Goal: Task Accomplishment & Management: Manage account settings

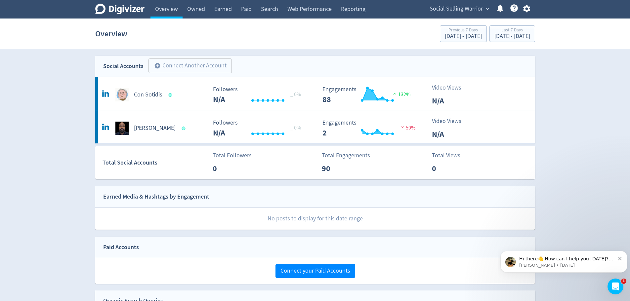
click at [488, 8] on span "expand_more" at bounding box center [488, 9] width 6 height 6
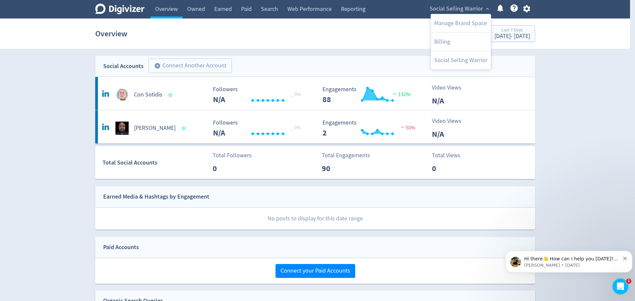
click at [291, 40] on div at bounding box center [317, 150] width 635 height 301
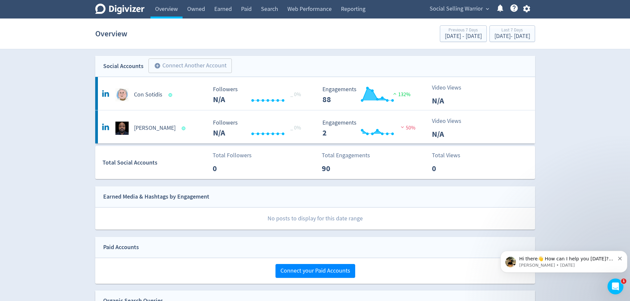
click at [483, 6] on button "Social Selling Warrior expand_more" at bounding box center [459, 9] width 64 height 11
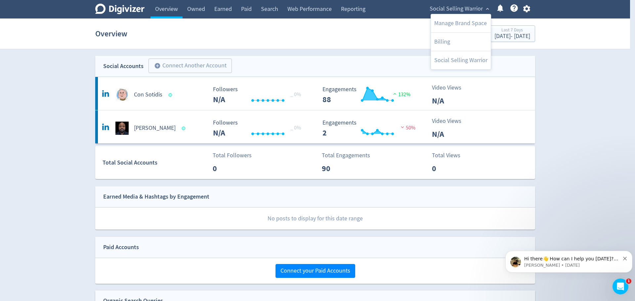
click at [526, 9] on div at bounding box center [317, 150] width 635 height 301
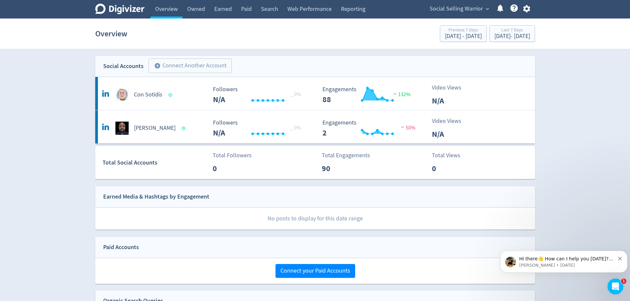
click at [526, 10] on icon "button" at bounding box center [526, 8] width 7 height 7
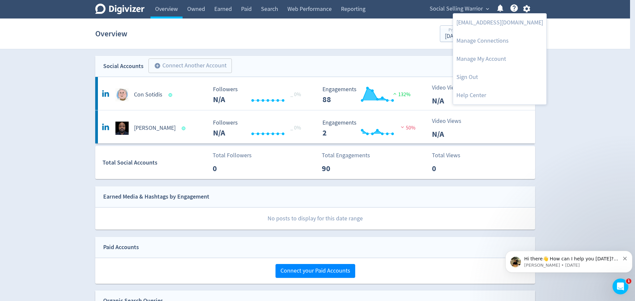
click at [265, 56] on div at bounding box center [317, 150] width 635 height 301
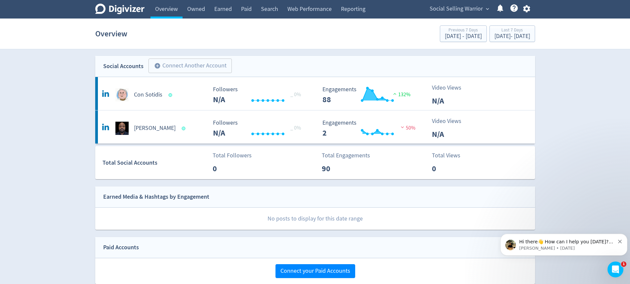
click at [526, 10] on icon "button" at bounding box center [526, 8] width 7 height 7
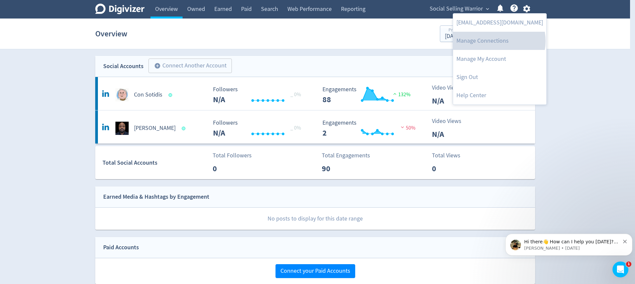
click at [499, 41] on link "Manage Connections" at bounding box center [499, 41] width 93 height 18
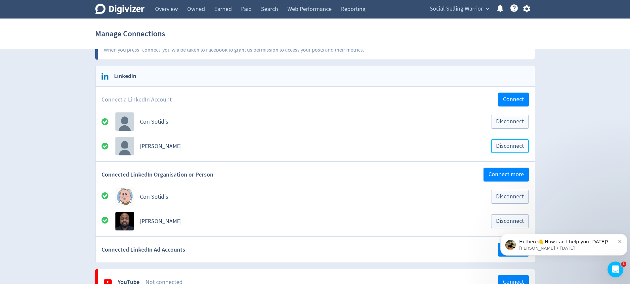
click at [507, 147] on span "Disconnect" at bounding box center [510, 146] width 28 height 6
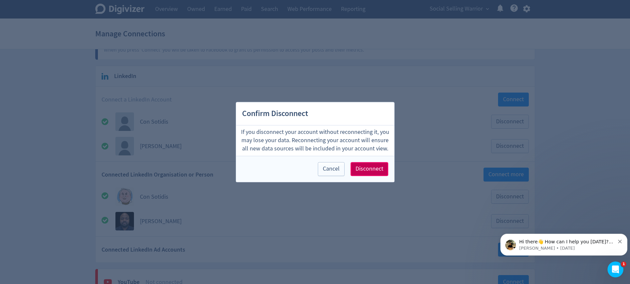
click at [374, 169] on span "Disconnect" at bounding box center [370, 169] width 28 height 6
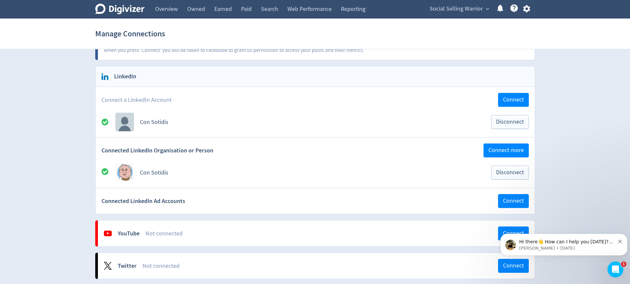
scroll to position [66, 0]
click at [579, 141] on div "Digivizer Logo Mark Digivizer Logo Overview Owned Earned Paid Search Web Perfor…" at bounding box center [315, 240] width 630 height 612
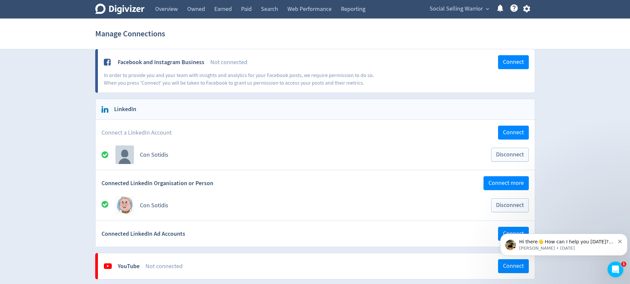
scroll to position [0, 0]
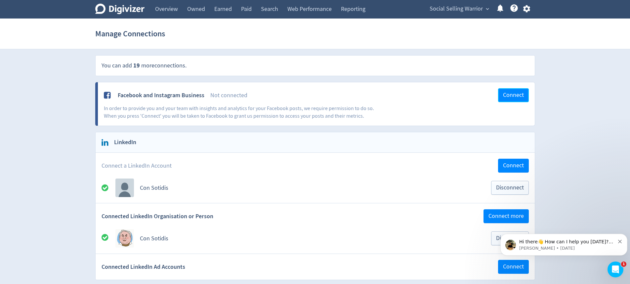
click at [518, 96] on span "Connect" at bounding box center [513, 95] width 21 height 6
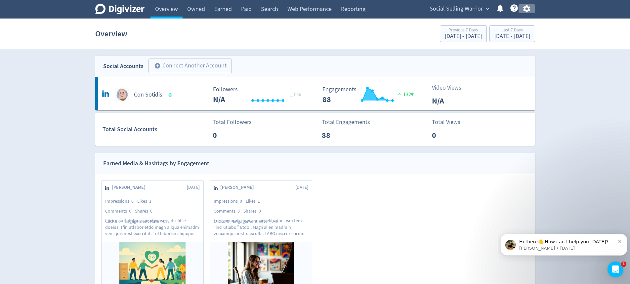
click at [528, 9] on icon "button" at bounding box center [526, 8] width 9 height 9
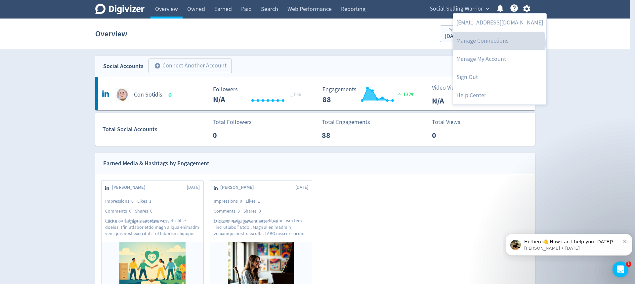
click at [499, 43] on link "Manage Connections" at bounding box center [499, 41] width 93 height 18
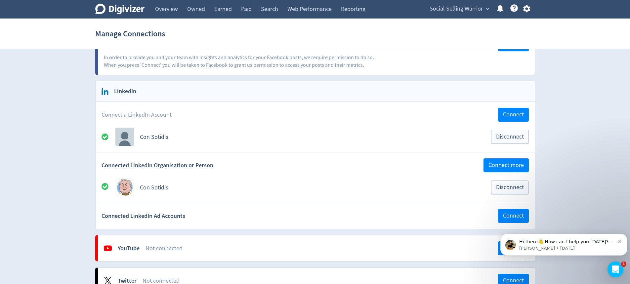
scroll to position [33, 0]
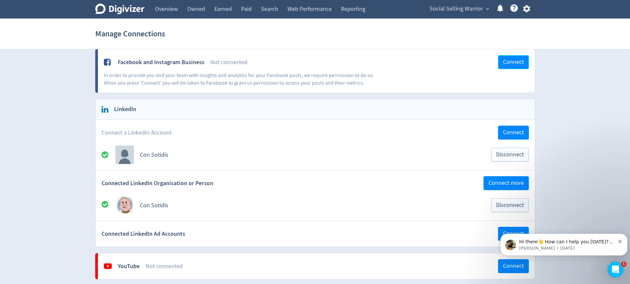
click at [521, 64] on span "Connect" at bounding box center [513, 62] width 21 height 6
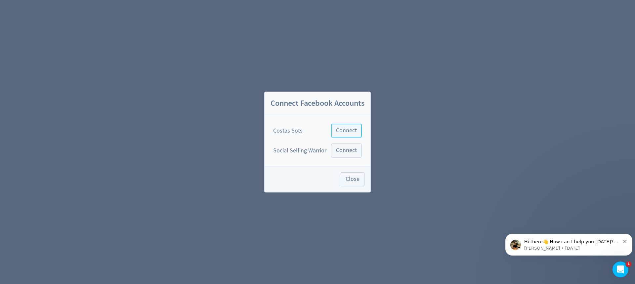
click at [349, 132] on span "Connect" at bounding box center [346, 131] width 21 height 6
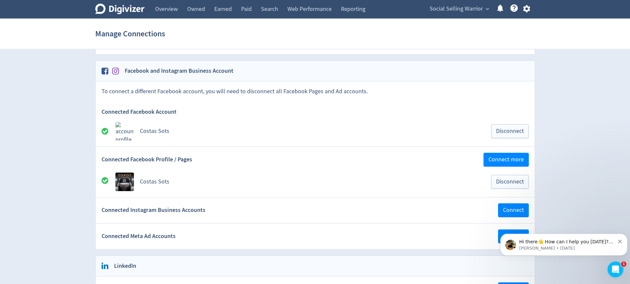
scroll to position [33, 0]
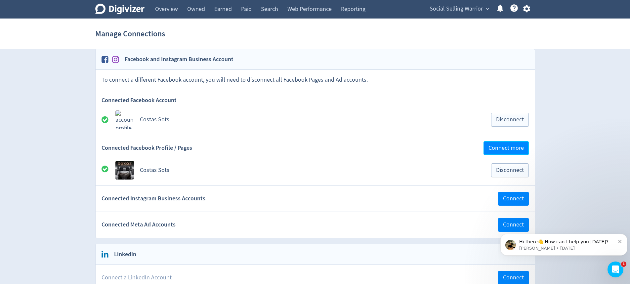
click at [507, 146] on span "Connect more" at bounding box center [506, 148] width 35 height 6
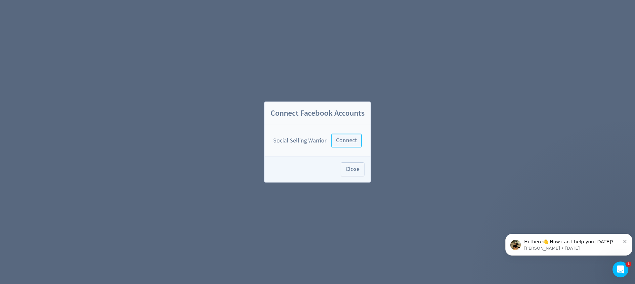
click at [356, 142] on span "Connect" at bounding box center [346, 141] width 21 height 6
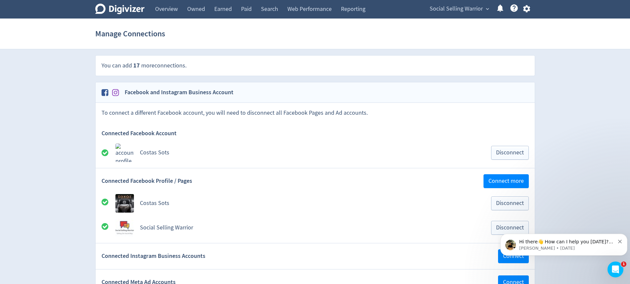
scroll to position [33, 0]
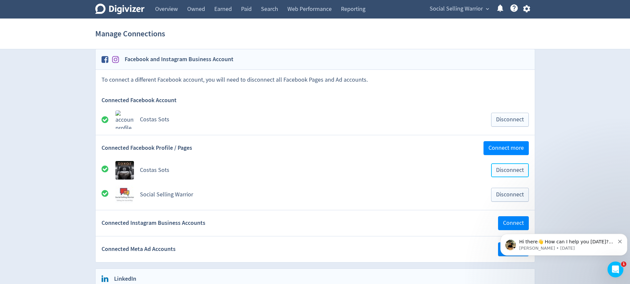
click at [505, 171] on span "Disconnect" at bounding box center [510, 170] width 28 height 6
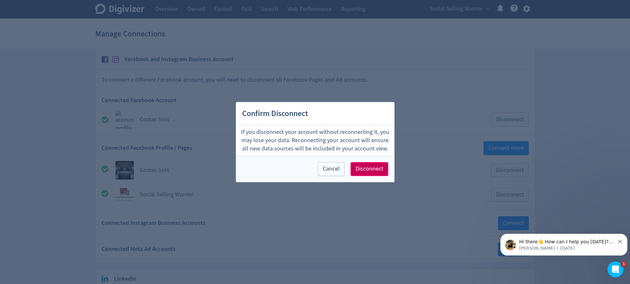
click at [371, 169] on span "Disconnect" at bounding box center [370, 169] width 28 height 6
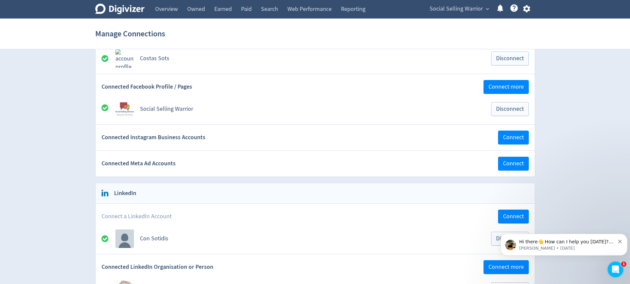
scroll to position [66, 0]
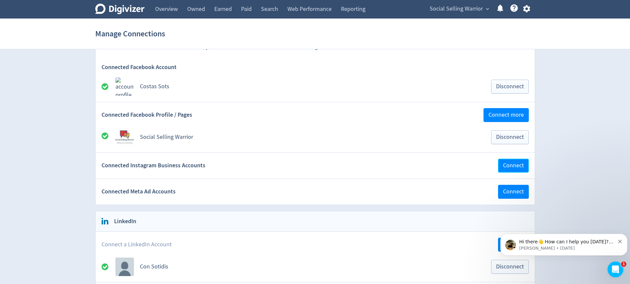
click at [513, 168] on span "Connect" at bounding box center [513, 166] width 21 height 6
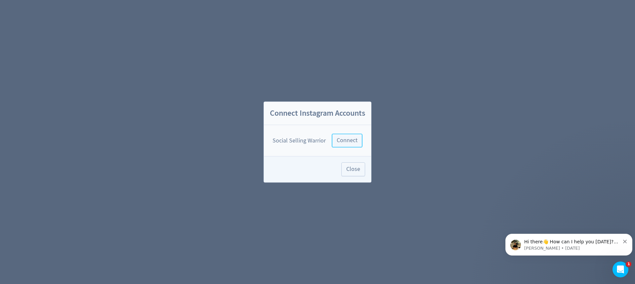
click at [349, 139] on span "Connect" at bounding box center [347, 141] width 21 height 6
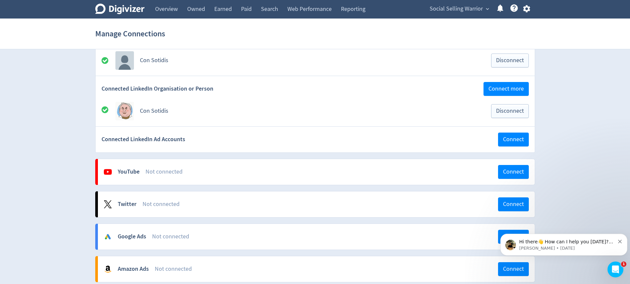
scroll to position [298, 0]
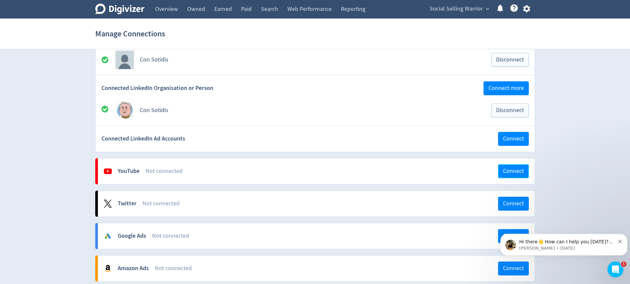
click at [515, 171] on span "Connect" at bounding box center [513, 171] width 21 height 6
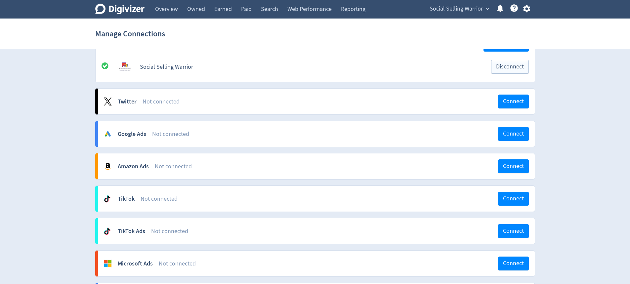
scroll to position [496, 0]
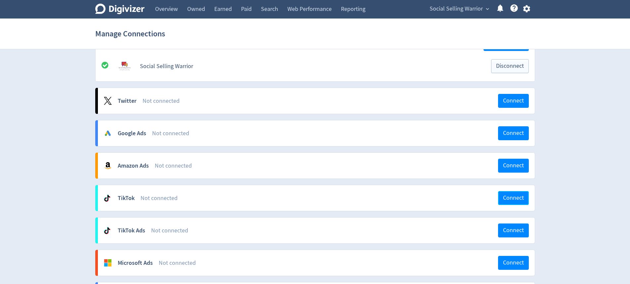
click at [517, 199] on span "Connect" at bounding box center [513, 198] width 21 height 6
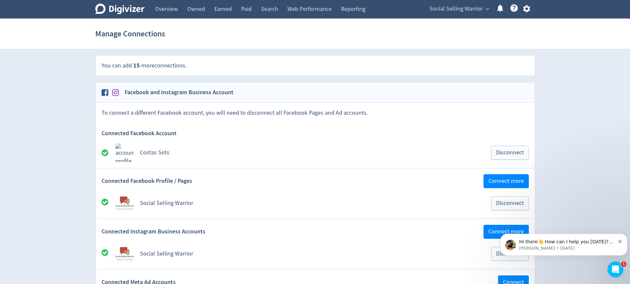
click at [175, 12] on link "Overview" at bounding box center [167, 9] width 32 height 19
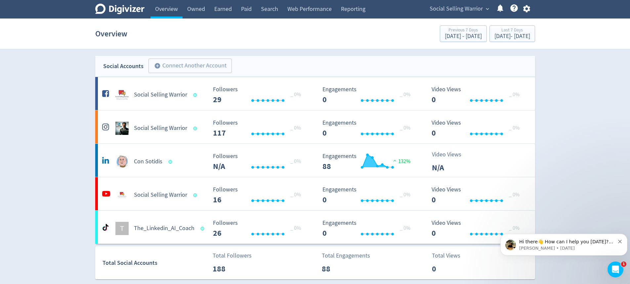
click at [161, 196] on h5 "Social Selling Warrior" at bounding box center [160, 195] width 53 height 8
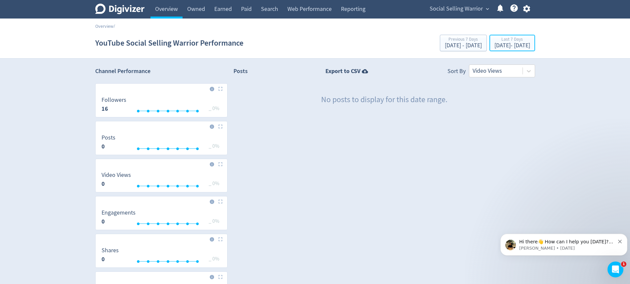
click at [495, 43] on div "[DATE] - [DATE]" at bounding box center [513, 46] width 36 height 6
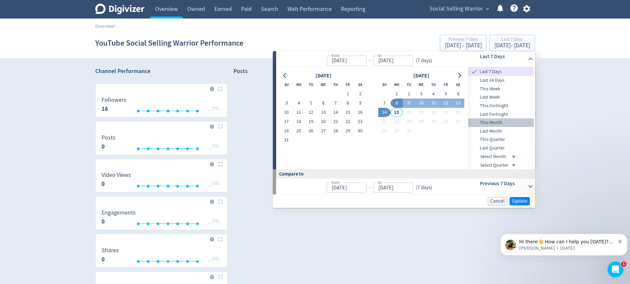
click at [496, 122] on span "This Month" at bounding box center [501, 122] width 66 height 7
type input "[DATE]"
type input "Aug 01, 2025"
type input "Aug 14, 2025"
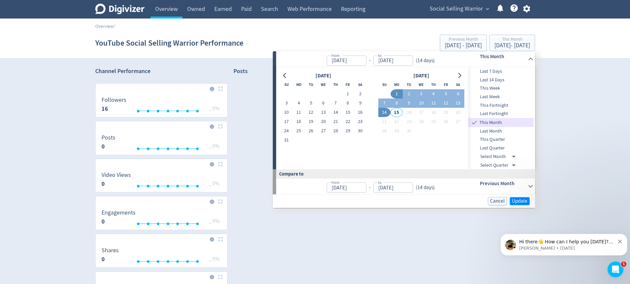
click at [521, 199] on span "Update" at bounding box center [520, 201] width 16 height 5
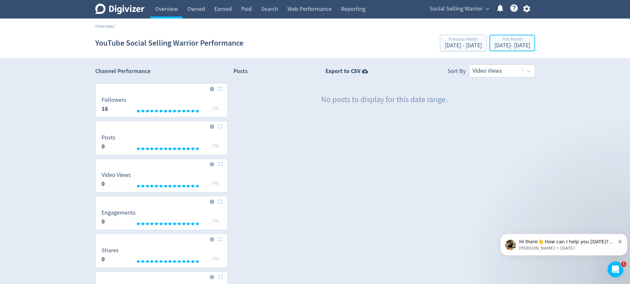
click at [500, 39] on div "This Month" at bounding box center [513, 40] width 36 height 6
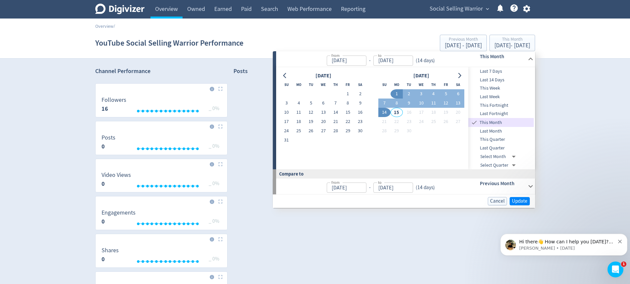
click at [497, 132] on span "Last Month" at bounding box center [501, 131] width 66 height 7
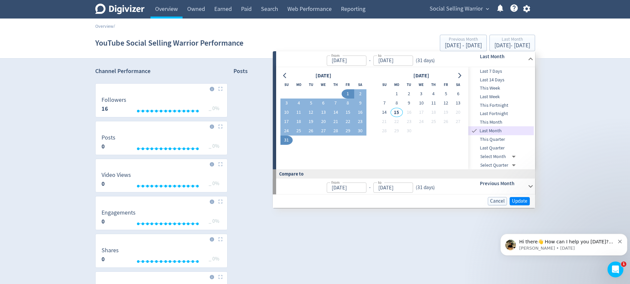
type input "Aug 01, 2025"
type input "Aug 31, 2025"
type input "Jul 01, 2025"
type input "Jul 31, 2025"
click at [521, 202] on span "Update" at bounding box center [520, 201] width 16 height 5
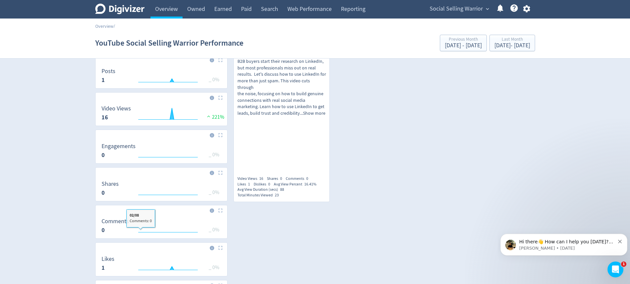
scroll to position [36, 0]
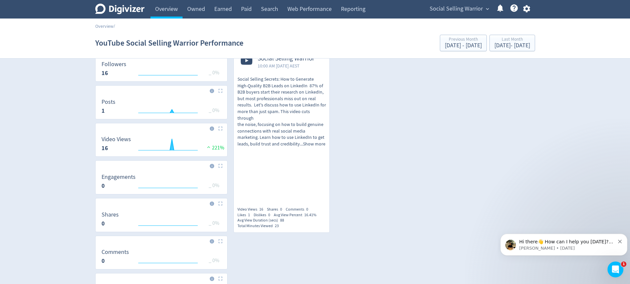
click at [221, 129] on img at bounding box center [220, 128] width 4 height 4
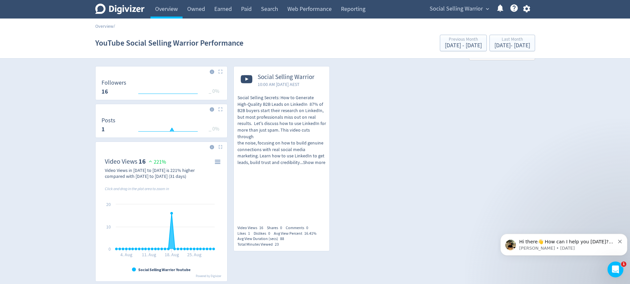
scroll to position [0, 0]
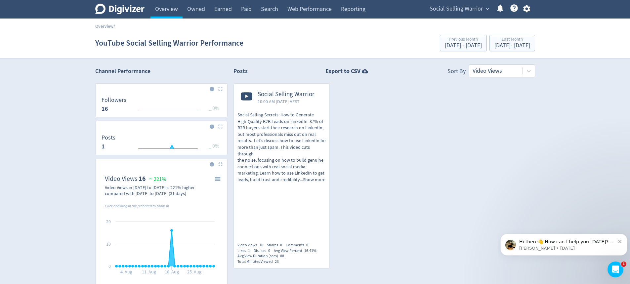
click at [193, 7] on link "Owned" at bounding box center [196, 9] width 27 height 19
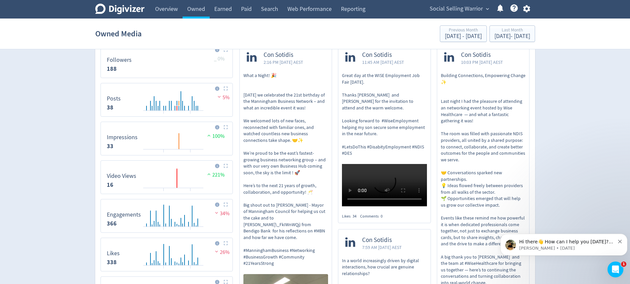
scroll to position [199, 0]
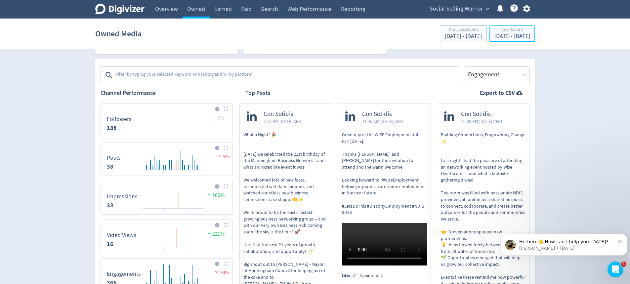
click at [504, 34] on div "Aug 1, 2025 - Aug 31, 2025" at bounding box center [513, 36] width 36 height 6
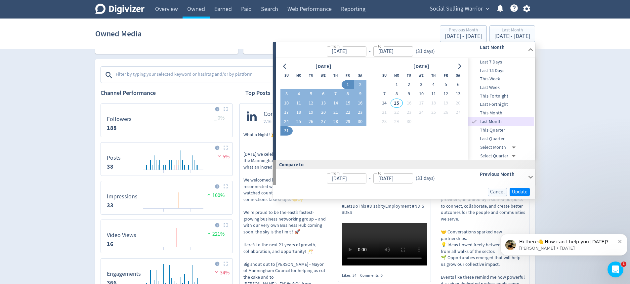
click at [506, 69] on span "Last 14 Days" at bounding box center [501, 70] width 66 height 7
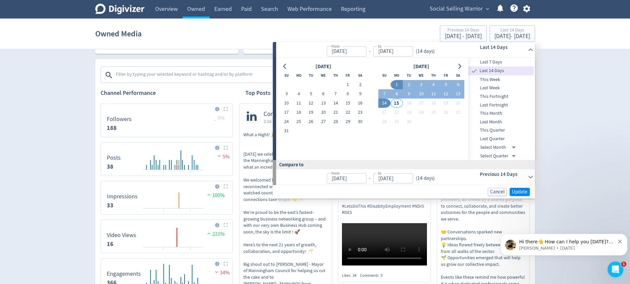
type input "[DATE]"
type input "Aug 18, 2025"
type input "Aug 31, 2025"
click at [522, 192] on span "Update" at bounding box center [520, 192] width 16 height 5
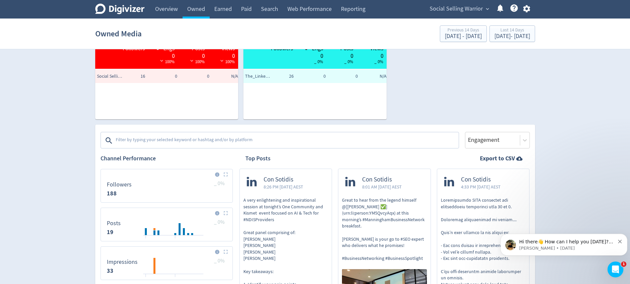
scroll to position [132, 0]
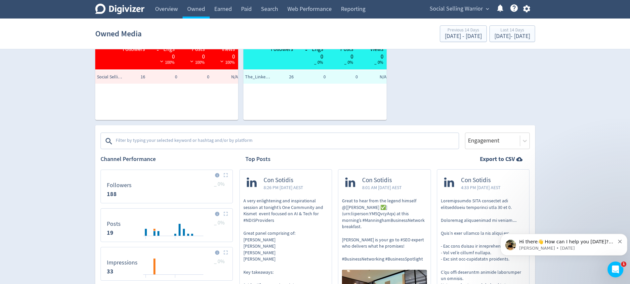
click at [480, 142] on div at bounding box center [492, 141] width 51 height 10
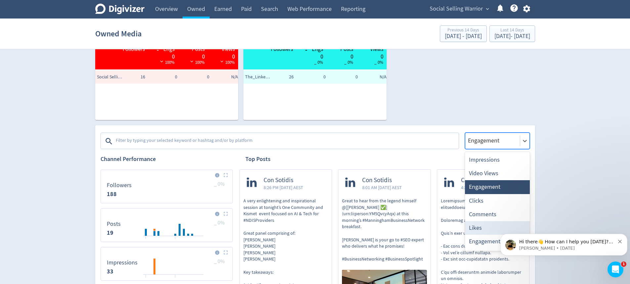
click at [492, 226] on div "Likes" at bounding box center [497, 228] width 65 height 14
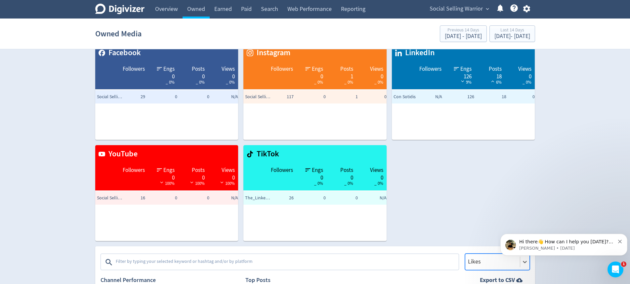
scroll to position [0, 0]
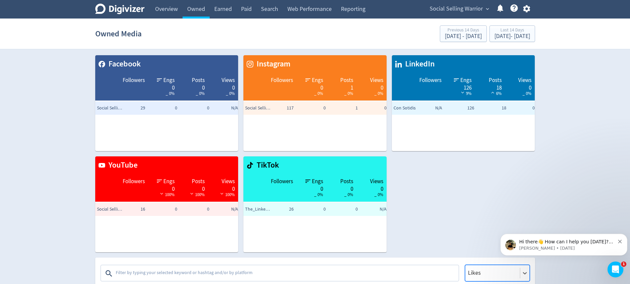
click at [168, 10] on link "Overview" at bounding box center [167, 9] width 32 height 19
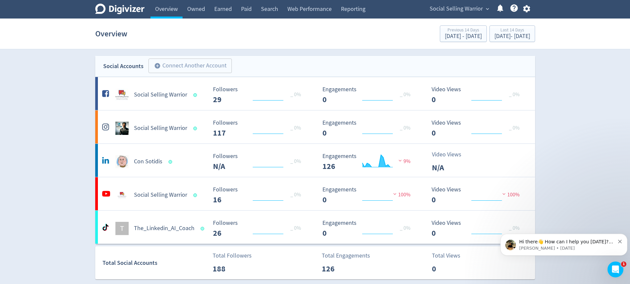
click at [527, 8] on icon "button" at bounding box center [526, 8] width 9 height 9
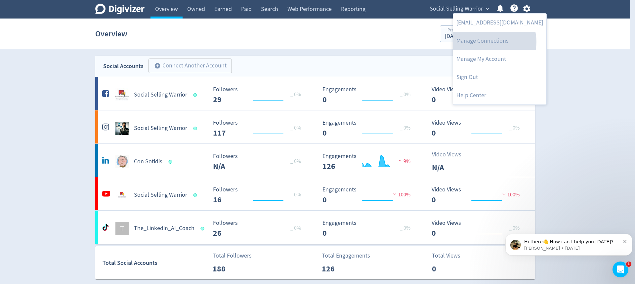
click at [492, 42] on link "Manage Connections" at bounding box center [499, 41] width 93 height 18
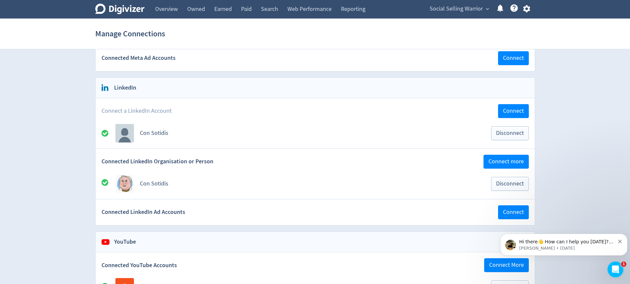
scroll to position [265, 0]
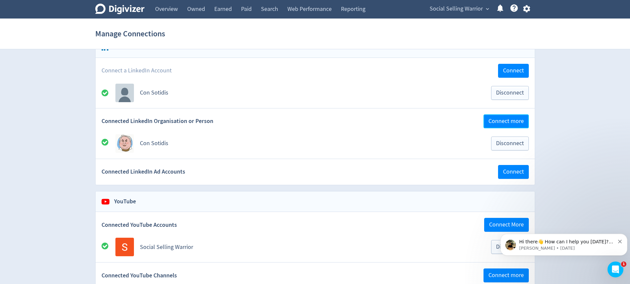
click at [511, 122] on span "Connect more" at bounding box center [506, 121] width 35 height 6
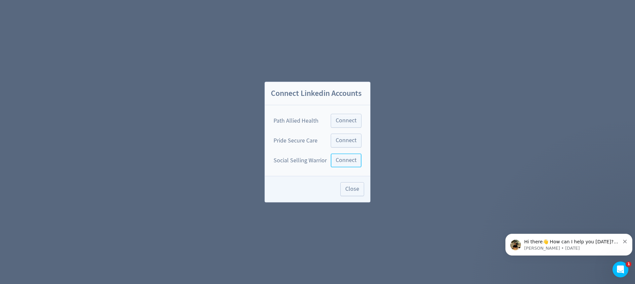
click at [348, 159] on span "Connect" at bounding box center [346, 160] width 21 height 6
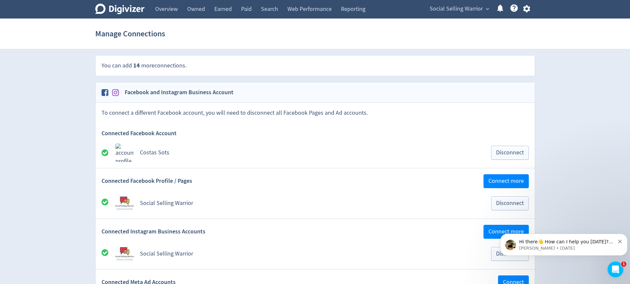
click at [196, 9] on link "Owned" at bounding box center [196, 9] width 27 height 19
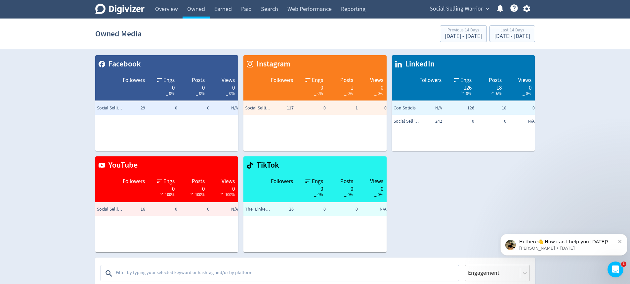
click at [169, 9] on link "Overview" at bounding box center [167, 9] width 32 height 19
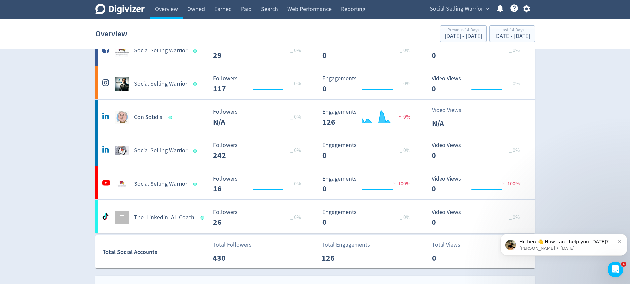
scroll to position [99, 0]
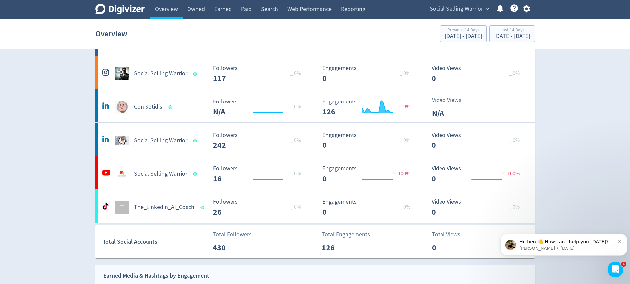
click at [157, 140] on h5 "Social Selling Warrior" at bounding box center [160, 141] width 53 height 8
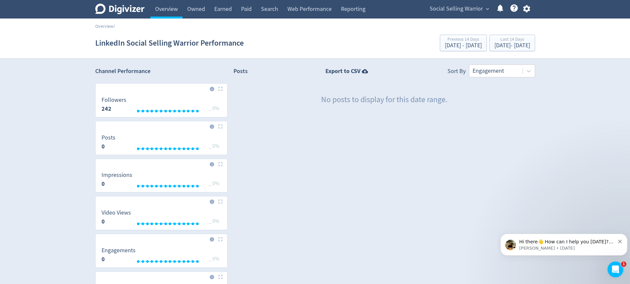
click at [198, 10] on link "Owned" at bounding box center [196, 9] width 27 height 19
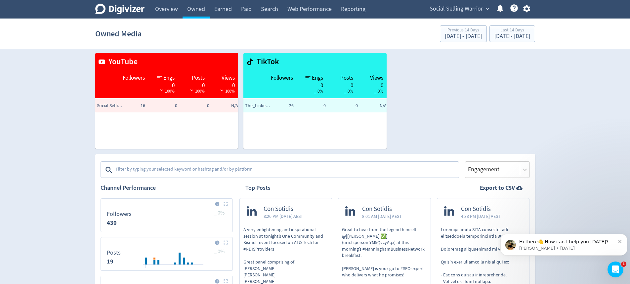
scroll to position [99, 0]
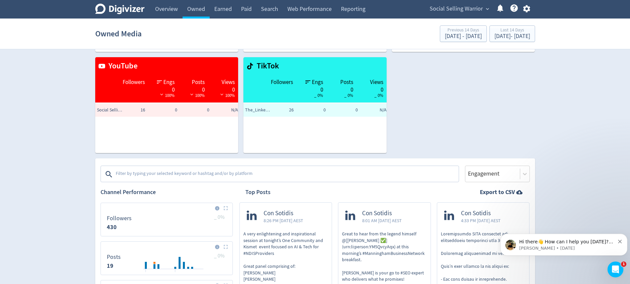
click at [273, 10] on link "Search" at bounding box center [269, 9] width 26 height 19
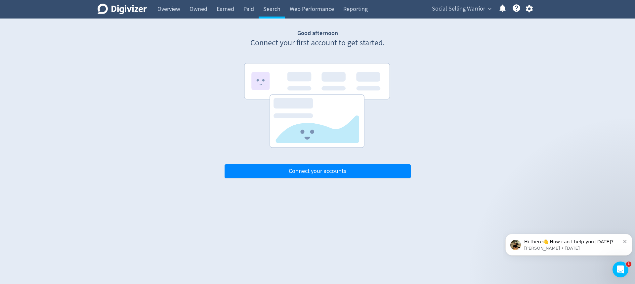
click at [200, 10] on link "Owned" at bounding box center [198, 9] width 27 height 19
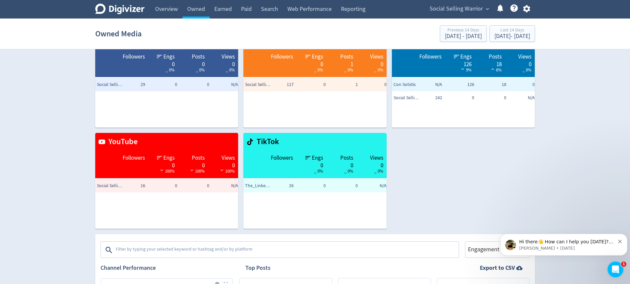
scroll to position [33, 0]
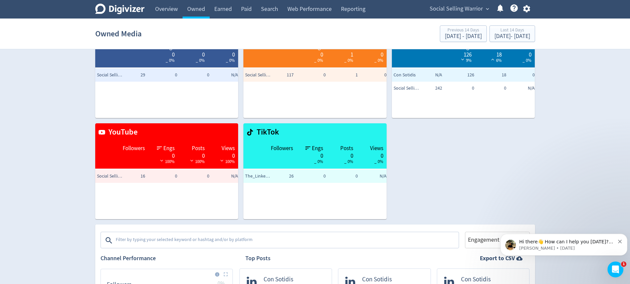
click at [369, 242] on textarea at bounding box center [286, 240] width 343 height 13
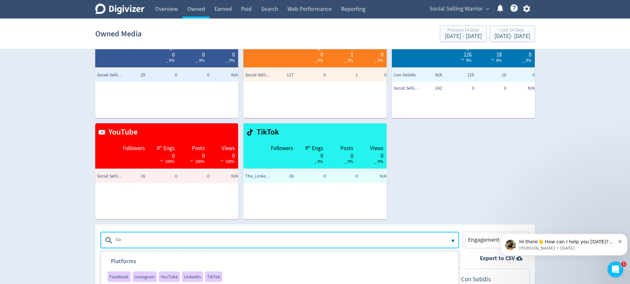
type textarea "C"
type textarea "Networking"
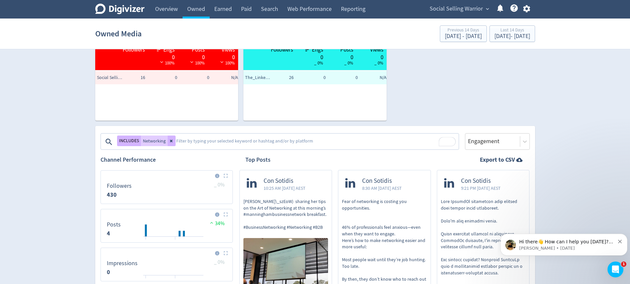
scroll to position [132, 0]
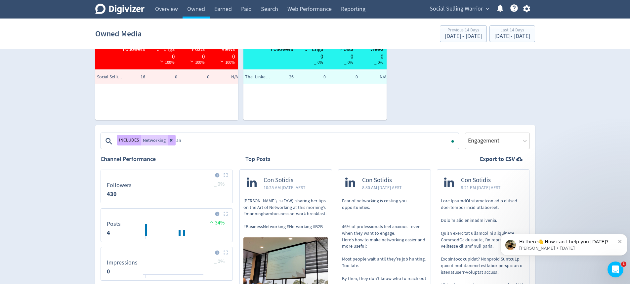
type textarea "a"
type textarea "Linkedin"
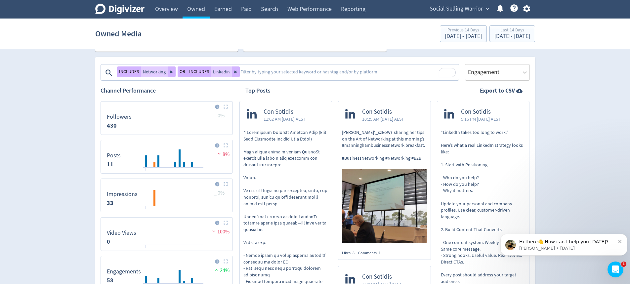
scroll to position [199, 0]
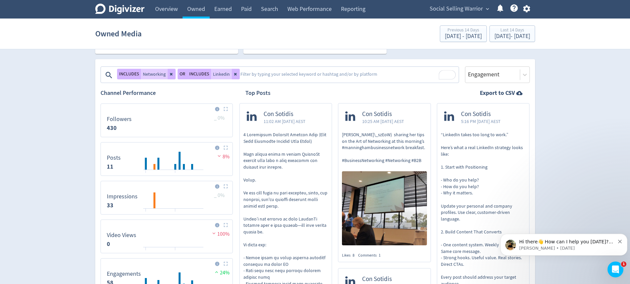
click at [181, 74] on button "OR" at bounding box center [183, 74] width 10 height 11
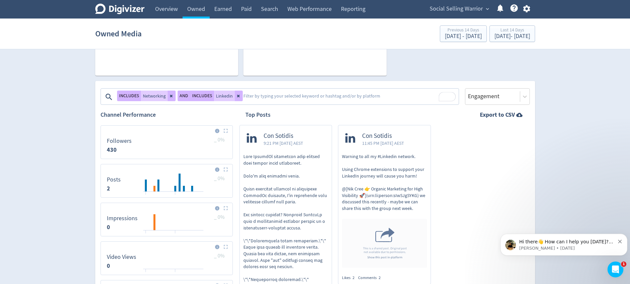
scroll to position [165, 0]
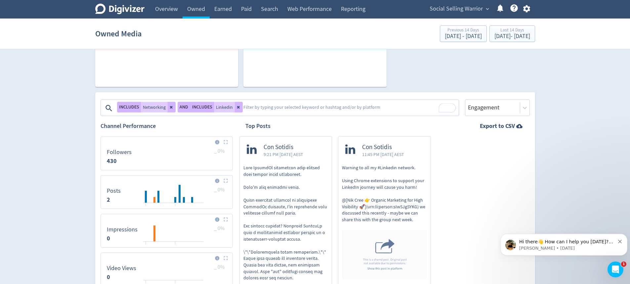
click at [269, 156] on span "9:21 PM Mon 1-Sep-25 AEST" at bounding box center [284, 154] width 40 height 7
click at [237, 108] on icon at bounding box center [239, 107] width 4 height 4
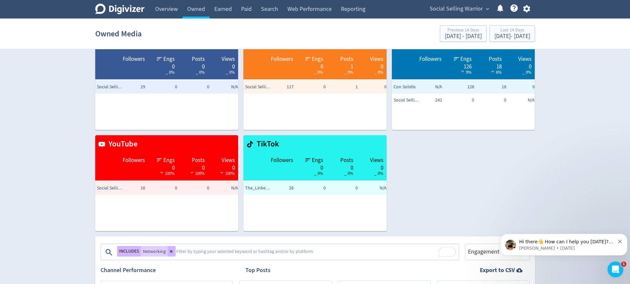
scroll to position [0, 0]
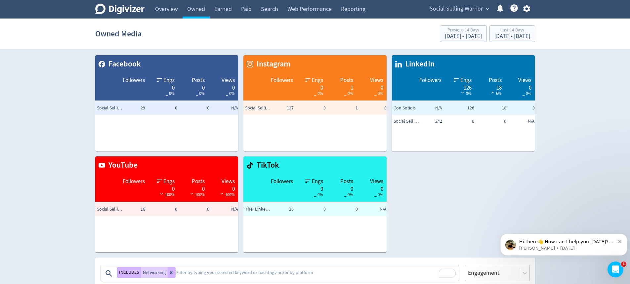
click at [227, 10] on link "Earned" at bounding box center [223, 9] width 27 height 19
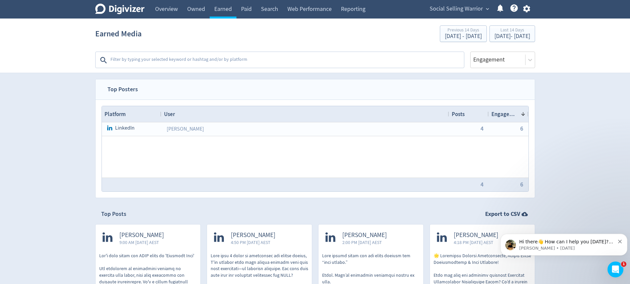
click at [203, 13] on link "Owned" at bounding box center [196, 9] width 27 height 19
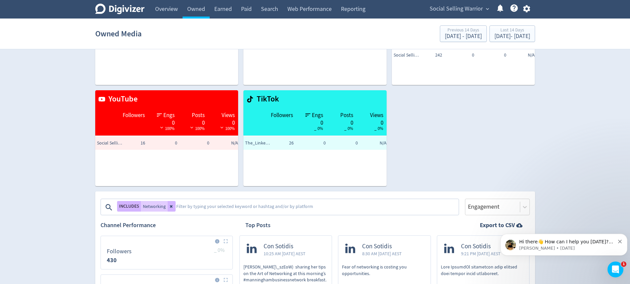
scroll to position [132, 0]
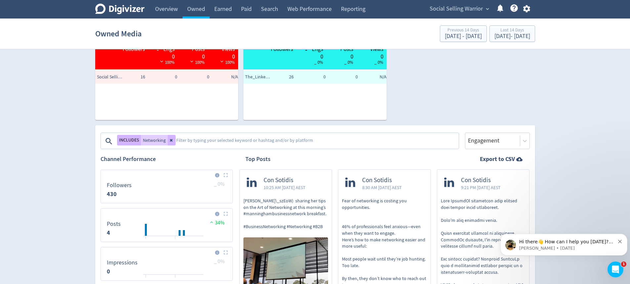
click at [504, 158] on strong "Export to CSV" at bounding box center [497, 159] width 35 height 8
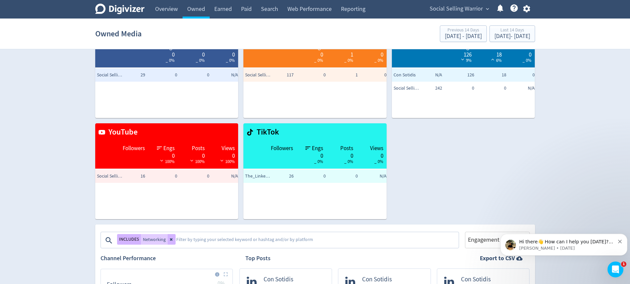
click at [224, 8] on link "Earned" at bounding box center [223, 9] width 27 height 19
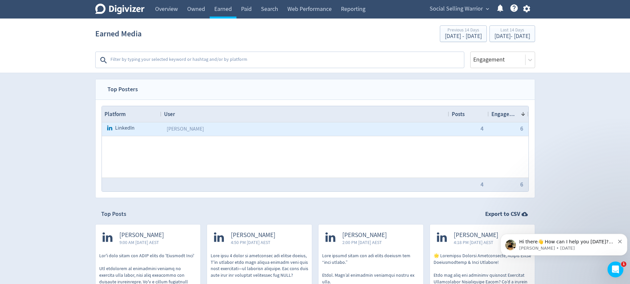
click at [225, 130] on div "Tapiwa Masenda" at bounding box center [305, 129] width 288 height 14
click at [185, 130] on link "Tapiwa Masenda" at bounding box center [185, 129] width 37 height 7
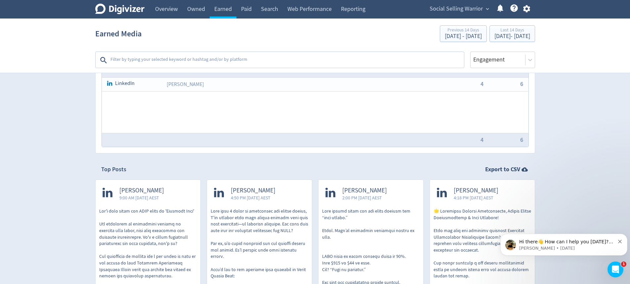
scroll to position [33, 0]
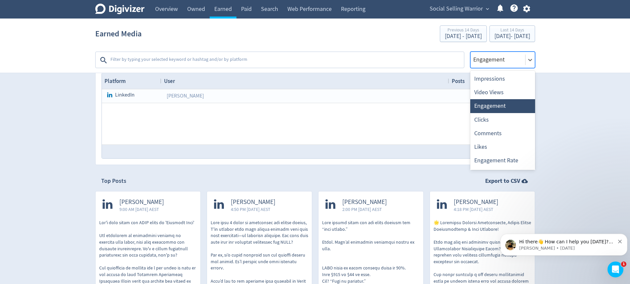
click at [494, 56] on div at bounding box center [498, 60] width 51 height 10
click at [500, 122] on div "Clicks" at bounding box center [502, 120] width 65 height 14
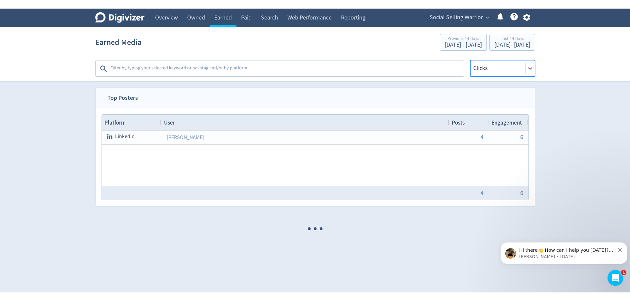
scroll to position [0, 0]
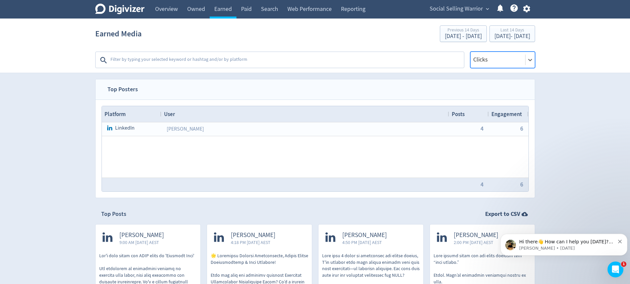
click at [505, 62] on div at bounding box center [498, 60] width 51 height 10
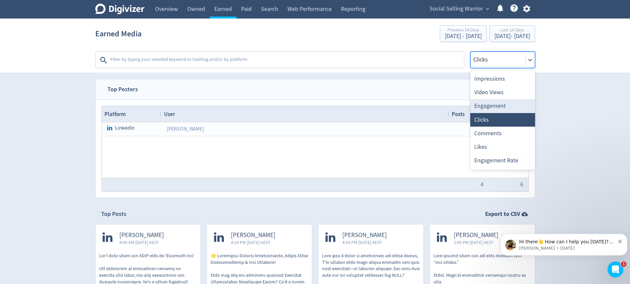
click at [497, 103] on div "Engagement" at bounding box center [502, 106] width 65 height 14
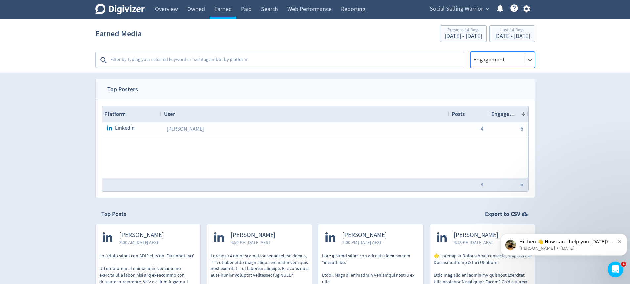
click at [157, 61] on textarea at bounding box center [287, 60] width 354 height 13
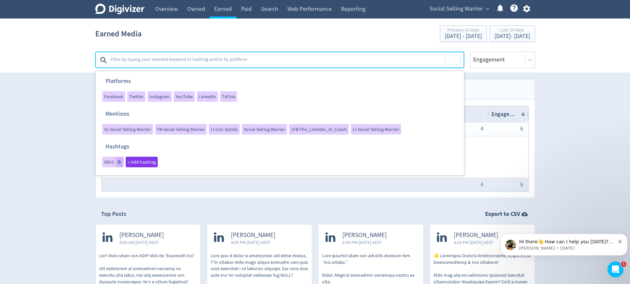
click at [143, 162] on span "+ Add hashtag" at bounding box center [142, 162] width 28 height 5
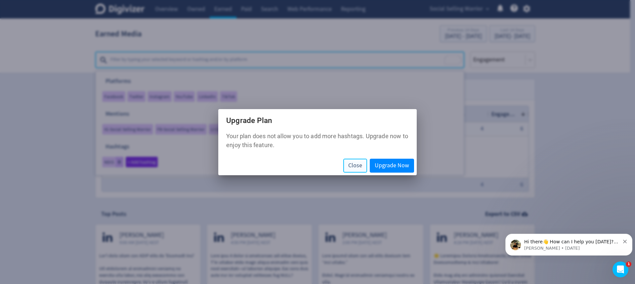
click at [354, 169] on span "Close" at bounding box center [355, 166] width 14 height 6
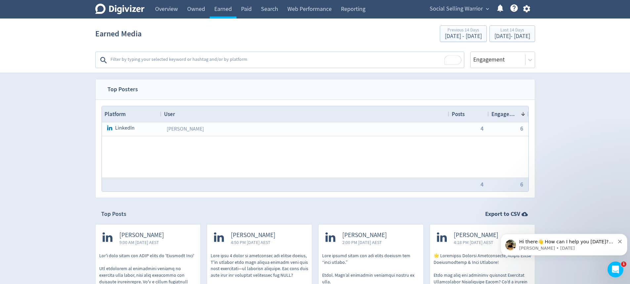
click at [133, 61] on textarea "To enrich screen reader interactions, please activate Accessibility in Grammarl…" at bounding box center [287, 60] width 354 height 13
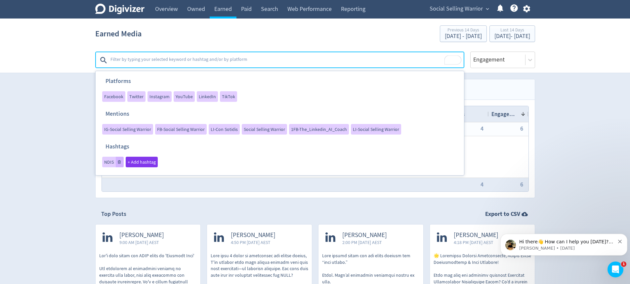
click at [117, 161] on button at bounding box center [120, 162] width 8 height 11
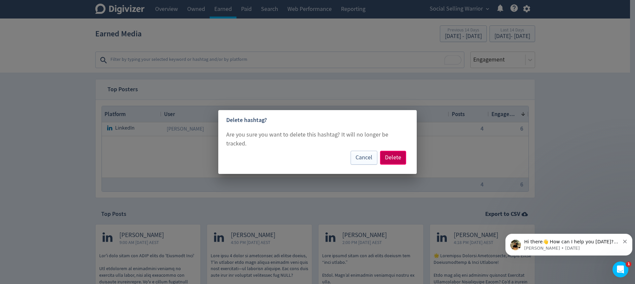
click at [398, 155] on span "Delete" at bounding box center [393, 158] width 16 height 6
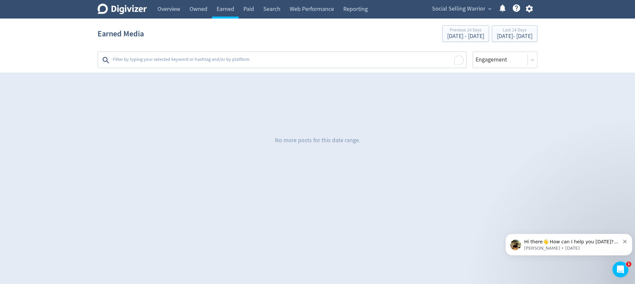
click at [179, 64] on textarea "To enrich screen reader interactions, please activate Accessibility in Grammarl…" at bounding box center [289, 60] width 354 height 13
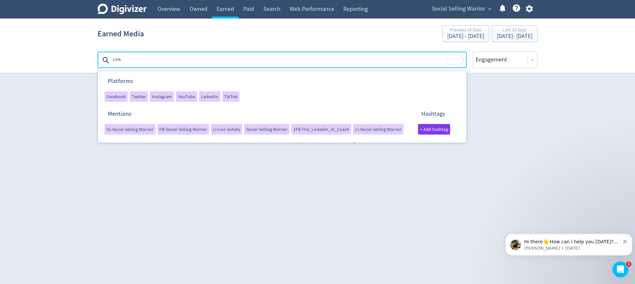
click at [443, 131] on span "+ Add hashtag" at bounding box center [434, 129] width 28 height 5
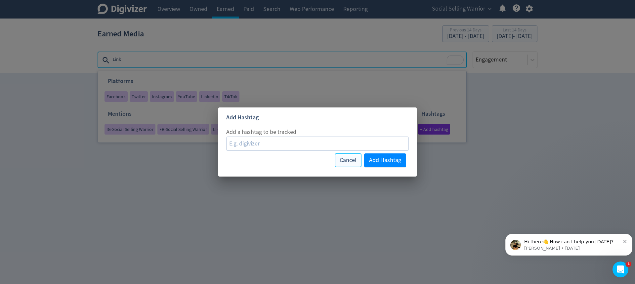
click at [352, 159] on span "Cancel" at bounding box center [348, 160] width 17 height 6
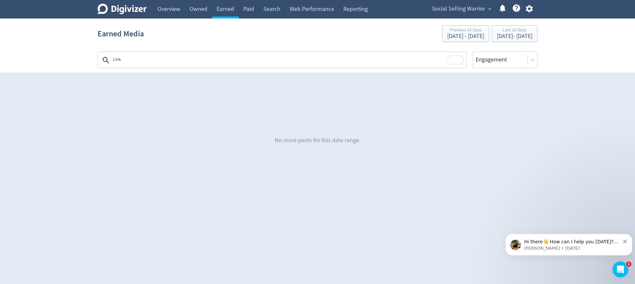
click at [151, 65] on textarea "Link" at bounding box center [289, 60] width 354 height 13
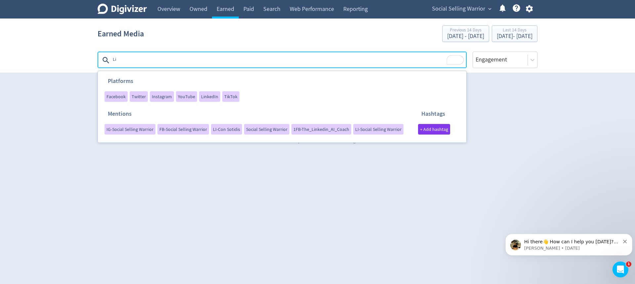
type textarea "L"
click at [227, 129] on span "LI-Con Sotidis" at bounding box center [226, 129] width 27 height 5
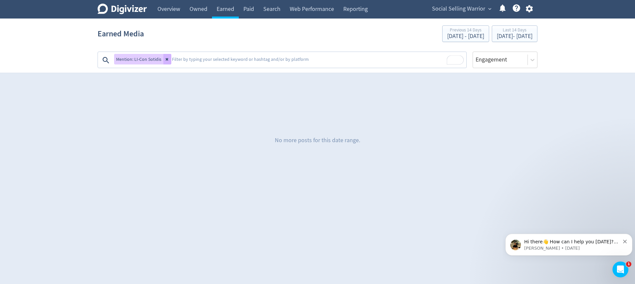
click at [166, 60] on icon at bounding box center [167, 59] width 3 height 3
click at [132, 61] on textarea "To enrich screen reader interactions, please activate Accessibility in Grammarl…" at bounding box center [289, 60] width 354 height 13
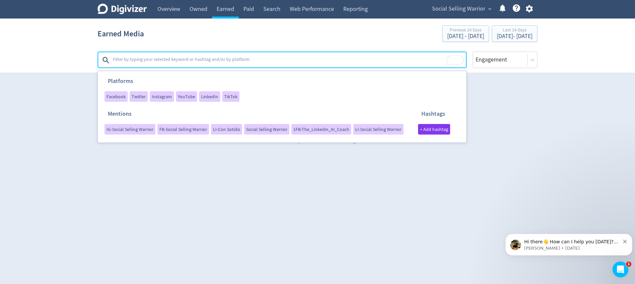
click at [425, 129] on span "+ Add hashtag" at bounding box center [434, 129] width 28 height 5
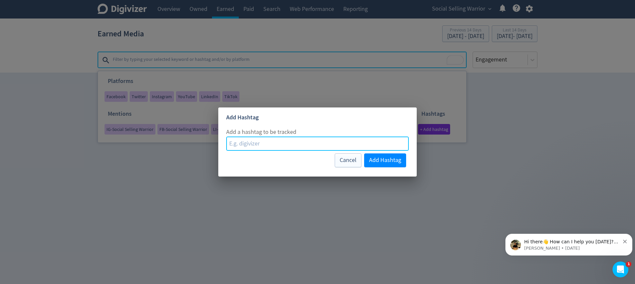
click at [304, 143] on input at bounding box center [317, 144] width 183 height 14
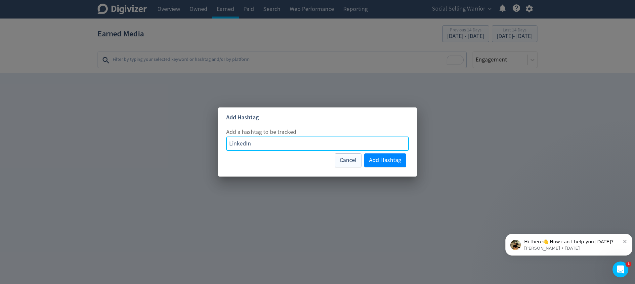
type input "LinkedIn"
click at [385, 161] on span "Add Hashtag" at bounding box center [385, 160] width 32 height 6
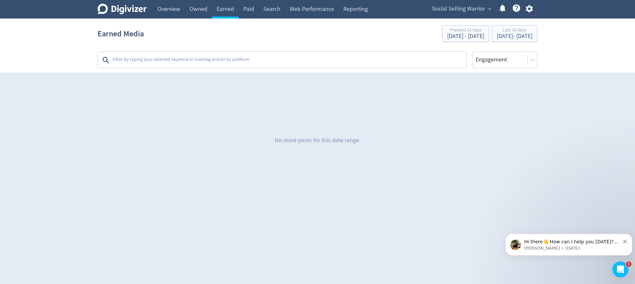
click at [261, 61] on textarea at bounding box center [289, 60] width 354 height 13
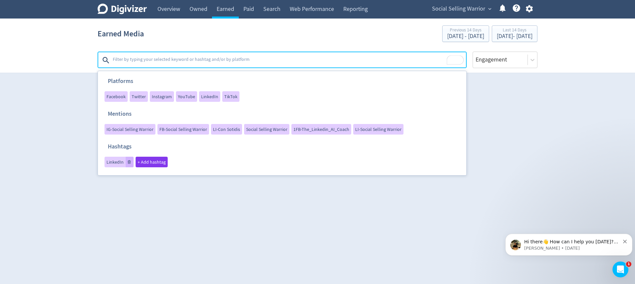
click at [206, 97] on span "LinkedIn" at bounding box center [209, 96] width 17 height 5
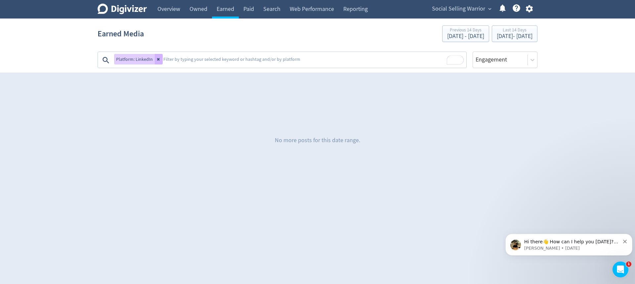
click at [202, 58] on textarea "To enrich screen reader interactions, please activate Accessibility in Grammarl…" at bounding box center [314, 60] width 303 height 13
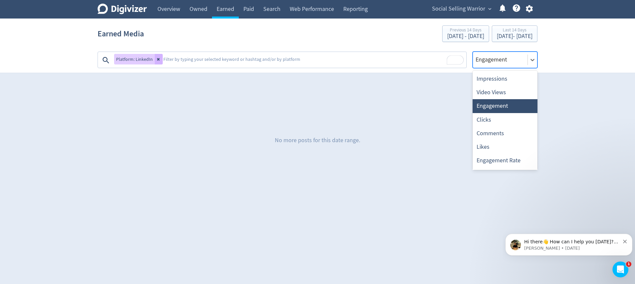
click at [495, 59] on div at bounding box center [500, 60] width 51 height 10
click at [499, 78] on div "Impressions" at bounding box center [505, 79] width 65 height 14
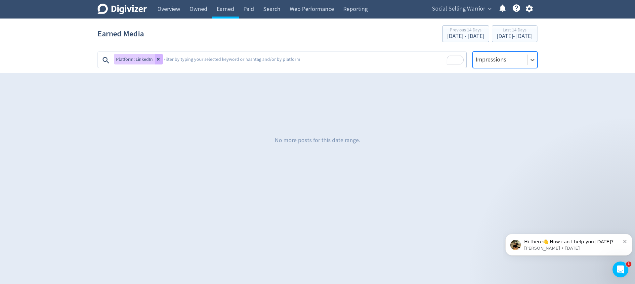
click at [500, 60] on div at bounding box center [500, 60] width 51 height 10
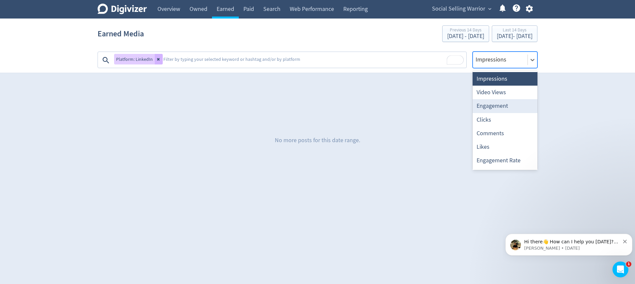
click at [500, 106] on div "Engagement" at bounding box center [505, 106] width 65 height 14
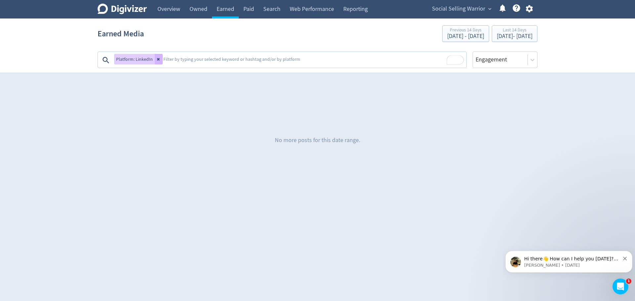
click at [252, 8] on link "Paid" at bounding box center [249, 9] width 20 height 19
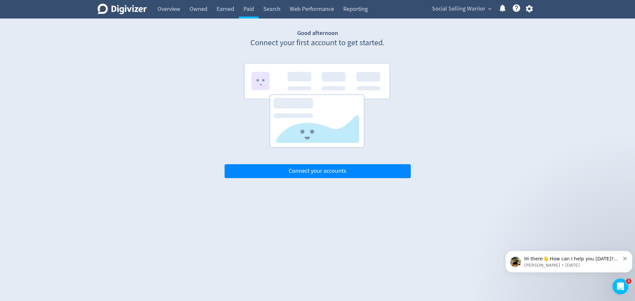
click at [273, 8] on link "Search" at bounding box center [272, 9] width 26 height 19
click at [253, 12] on link "Paid" at bounding box center [249, 9] width 20 height 19
click at [273, 15] on link "Search" at bounding box center [272, 9] width 26 height 19
click at [318, 7] on link "Web Performance" at bounding box center [312, 9] width 54 height 19
click at [356, 7] on link "Reporting" at bounding box center [356, 9] width 34 height 19
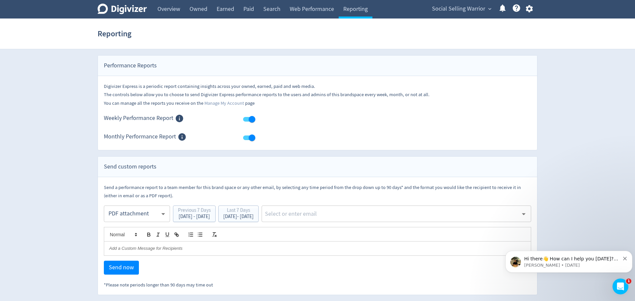
click at [300, 13] on link "Web Performance" at bounding box center [312, 9] width 54 height 19
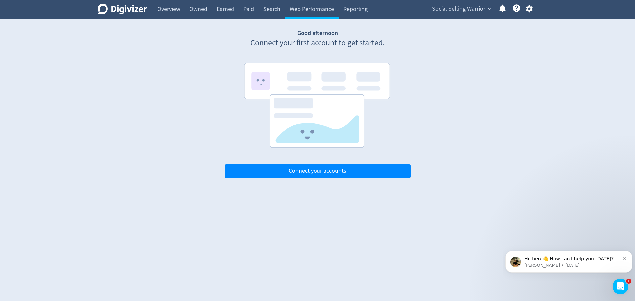
click at [251, 13] on link "Paid" at bounding box center [249, 9] width 20 height 19
click at [173, 14] on link "Overview" at bounding box center [169, 9] width 32 height 19
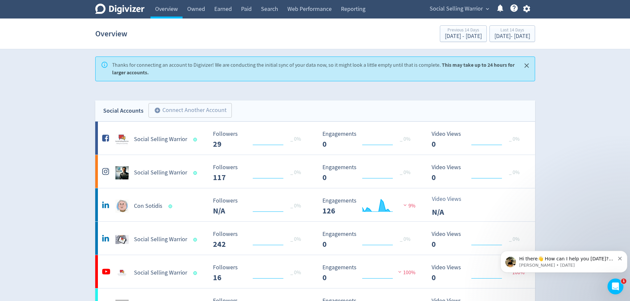
click at [189, 204] on div "Con Sotidis" at bounding box center [154, 206] width 107 height 13
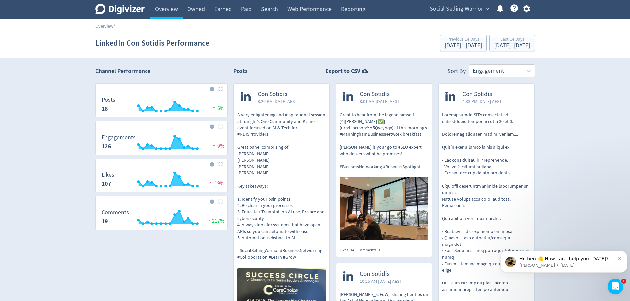
click at [109, 27] on link "Overview" at bounding box center [104, 26] width 18 height 6
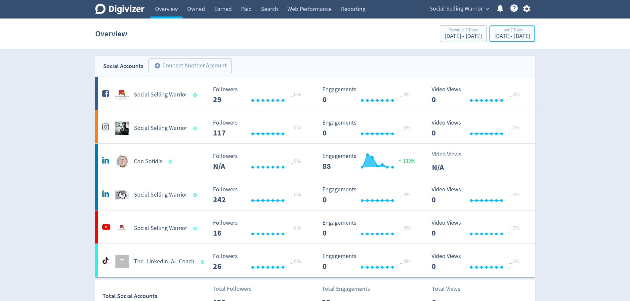
click at [495, 39] on div "[DATE] - [DATE]" at bounding box center [513, 36] width 36 height 6
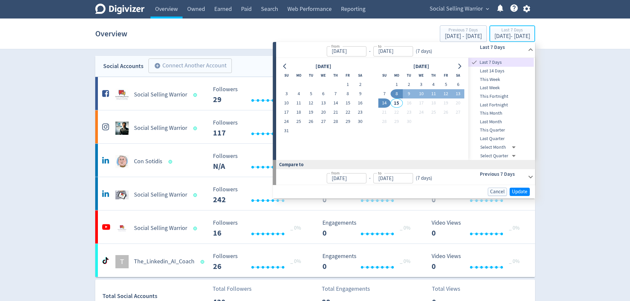
type input "[DATE]"
click at [489, 138] on span "Last Quarter" at bounding box center [501, 138] width 66 height 7
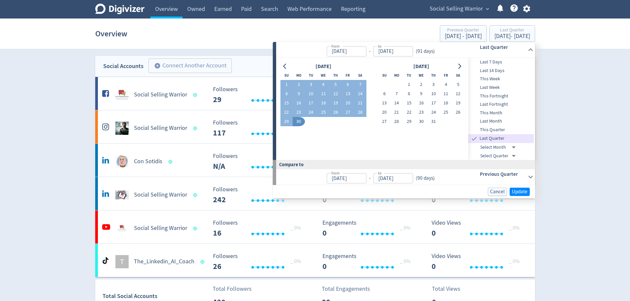
type input "[DATE]"
click at [520, 193] on span "Update" at bounding box center [520, 192] width 16 height 5
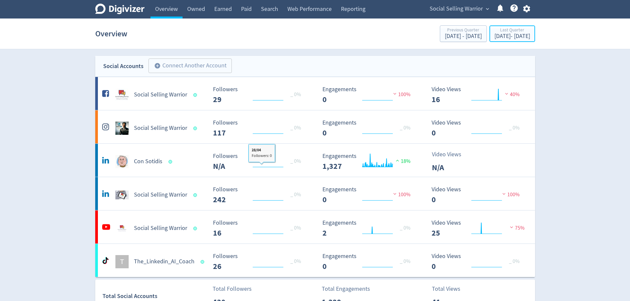
click at [506, 34] on div "[DATE] - [DATE]" at bounding box center [513, 36] width 36 height 6
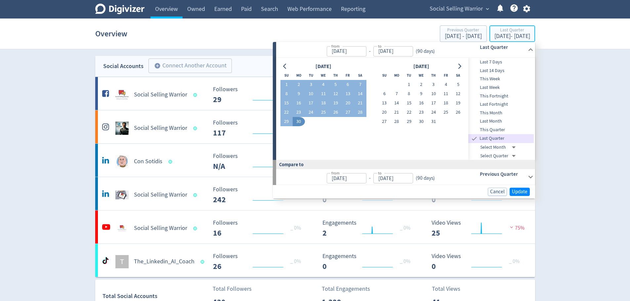
type input "[DATE]"
